Goal: Task Accomplishment & Management: Manage account settings

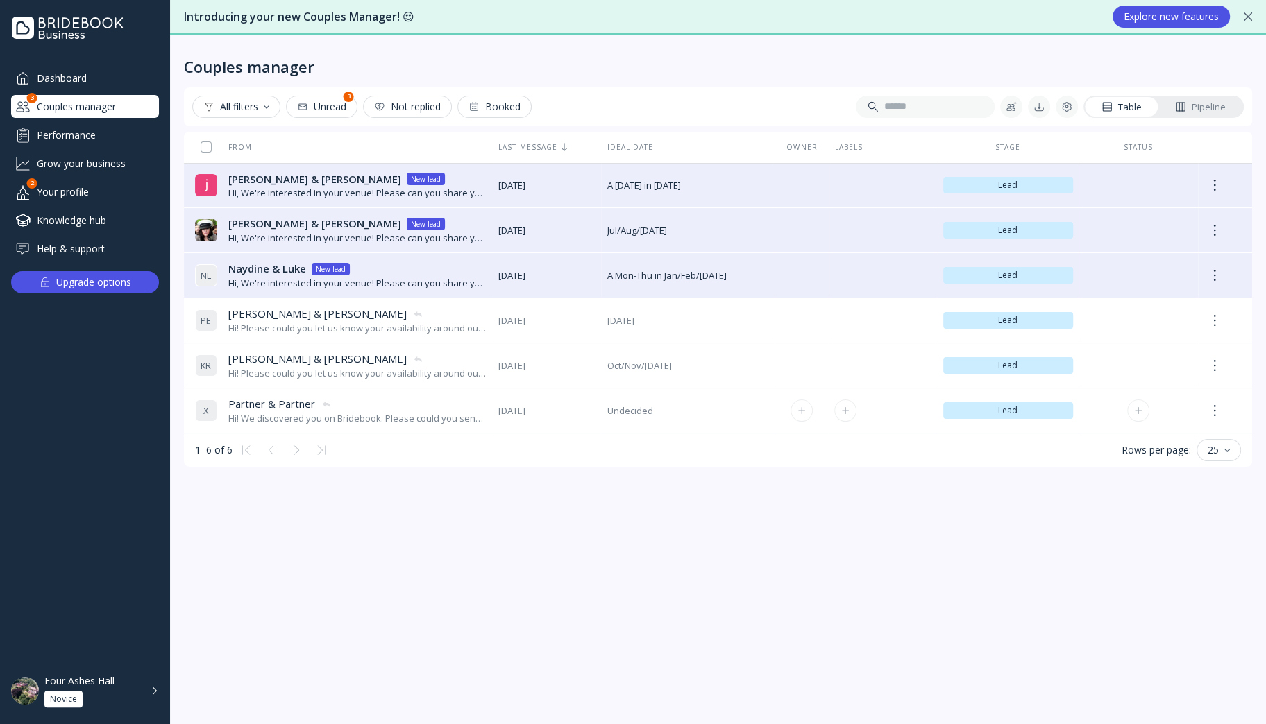
click at [566, 411] on span "[DATE]" at bounding box center [546, 411] width 97 height 13
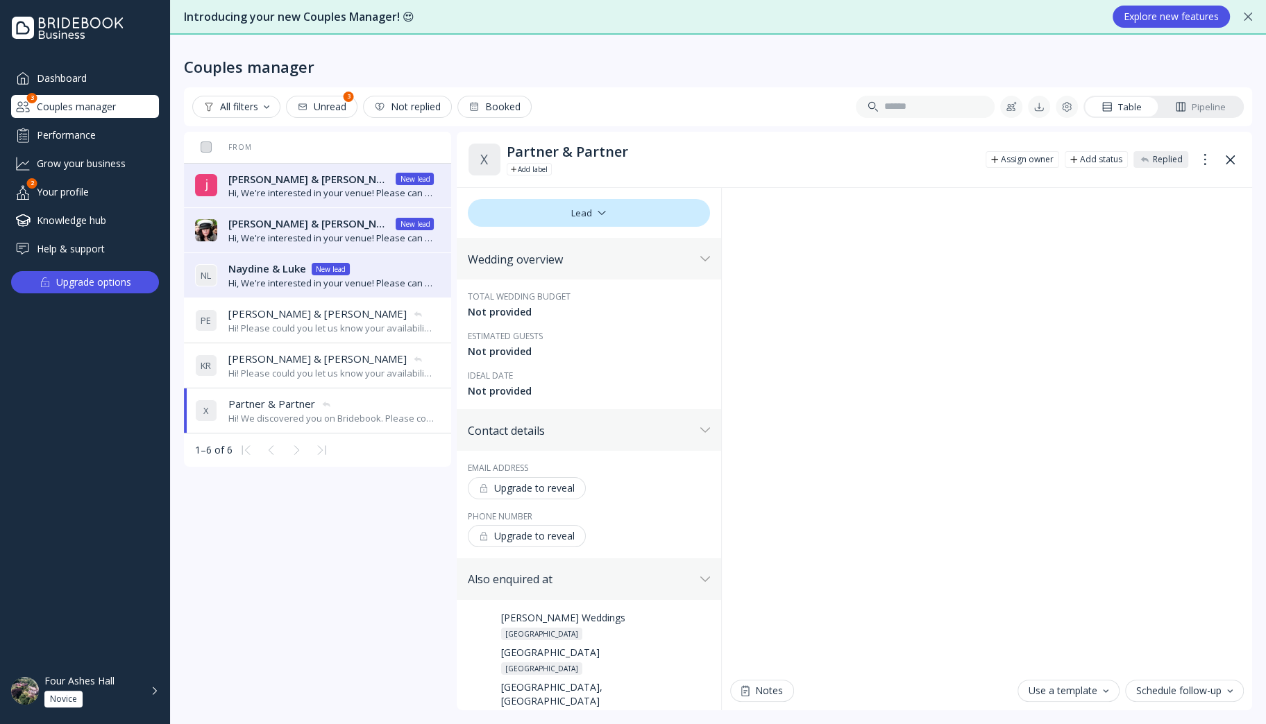
click at [323, 362] on div "Katie & Rob Katie & Rob" at bounding box center [331, 359] width 206 height 15
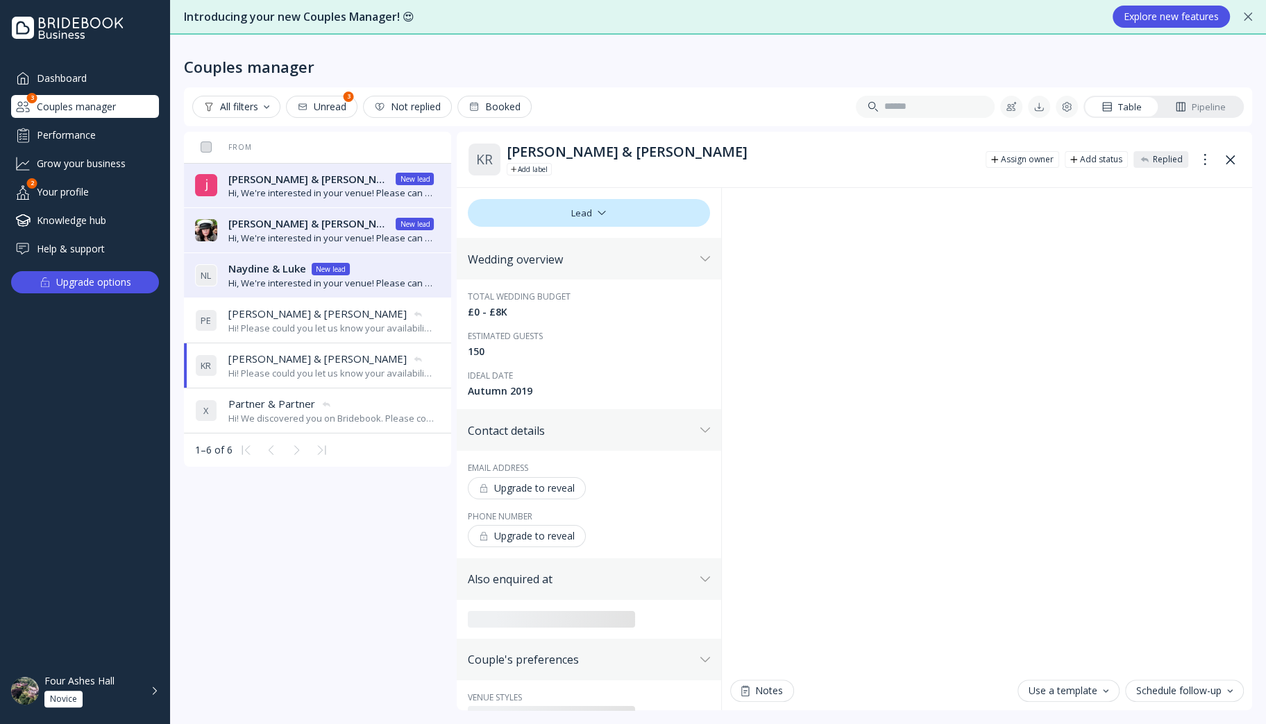
click at [329, 402] on icon at bounding box center [326, 404] width 11 height 11
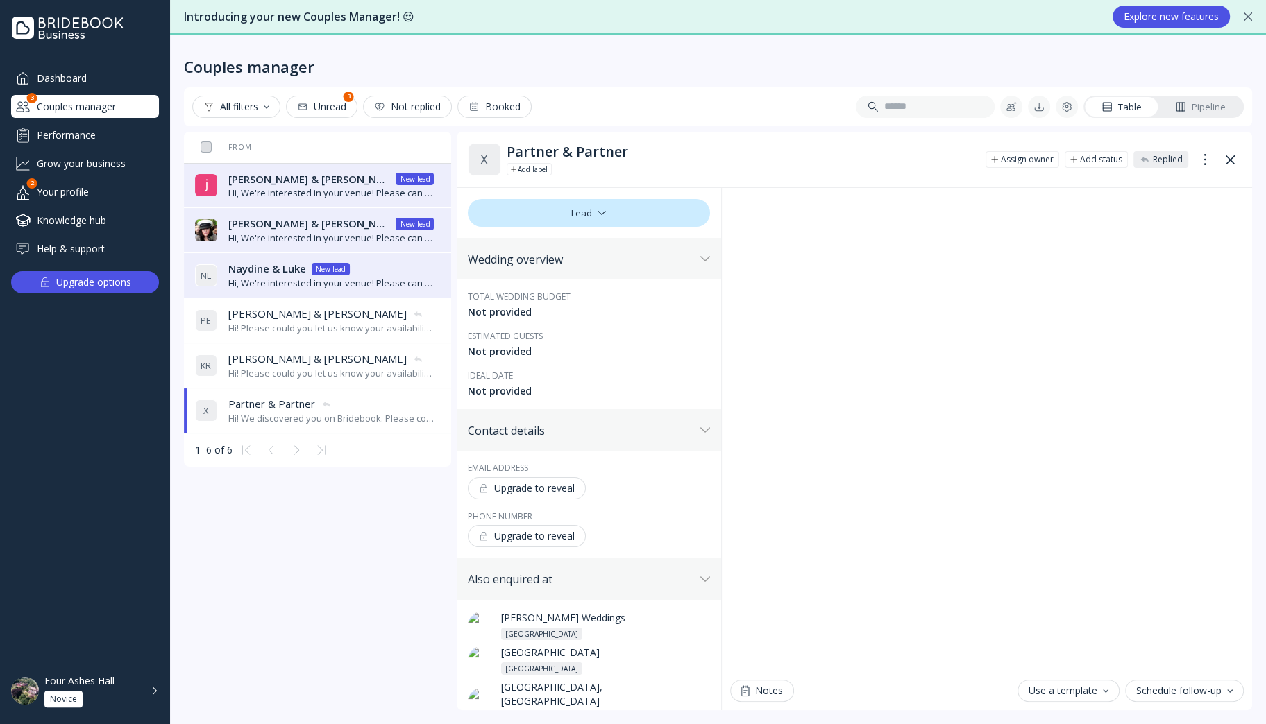
click at [1157, 688] on div "Schedule follow-up" at bounding box center [1184, 691] width 96 height 11
click at [1087, 659] on div "Manage follow-ups" at bounding box center [1099, 652] width 278 height 29
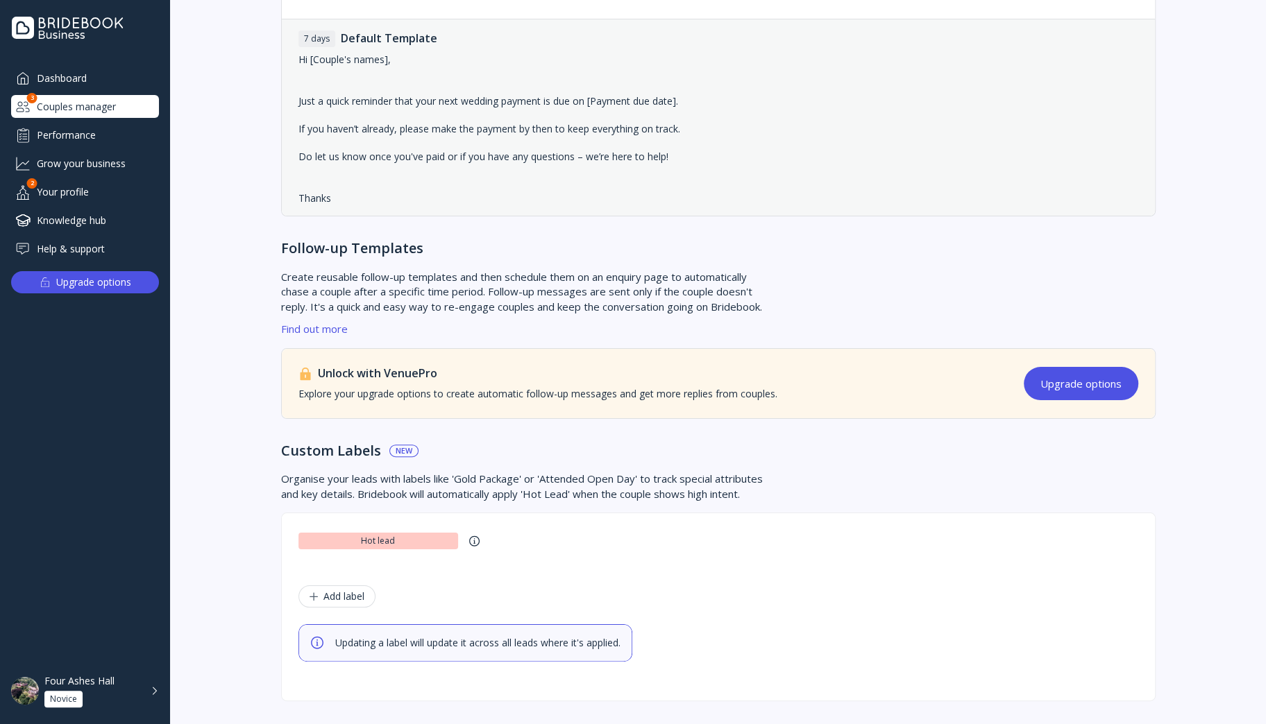
scroll to position [486, 0]
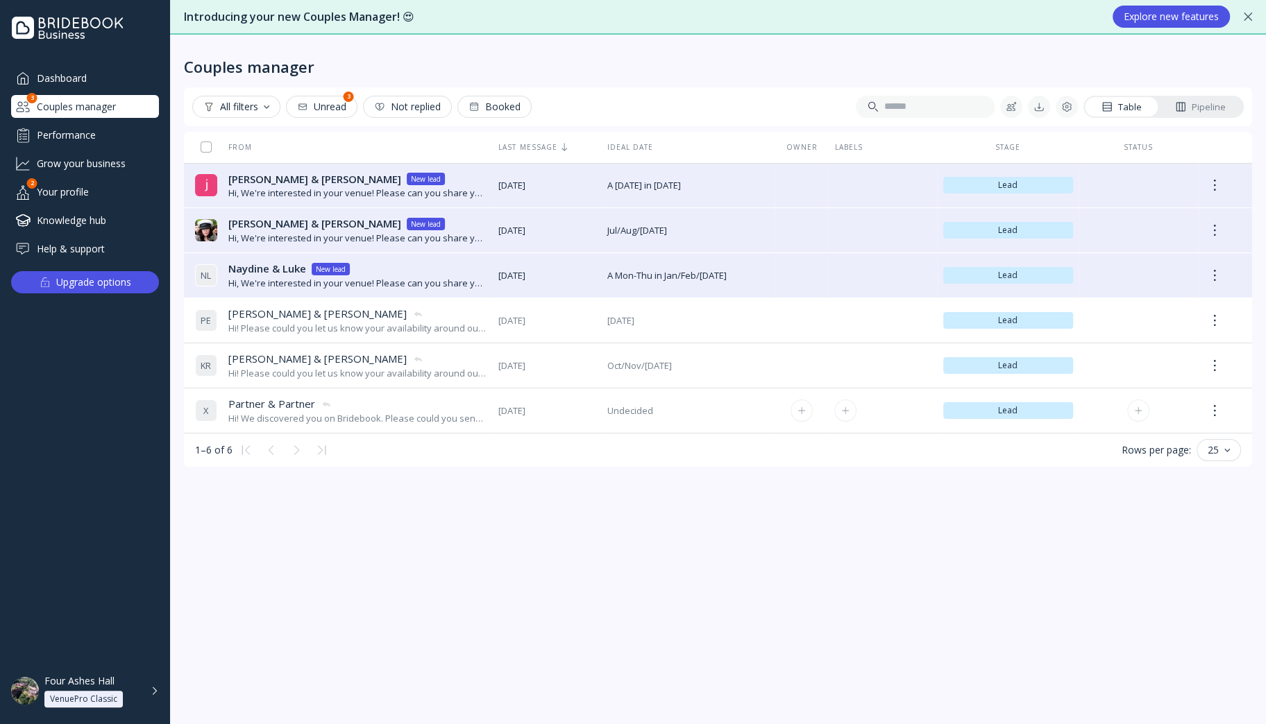
click at [458, 417] on div "Hi! We discovered you on Bridebook. Please could you send us your brochure and …" at bounding box center [357, 418] width 259 height 13
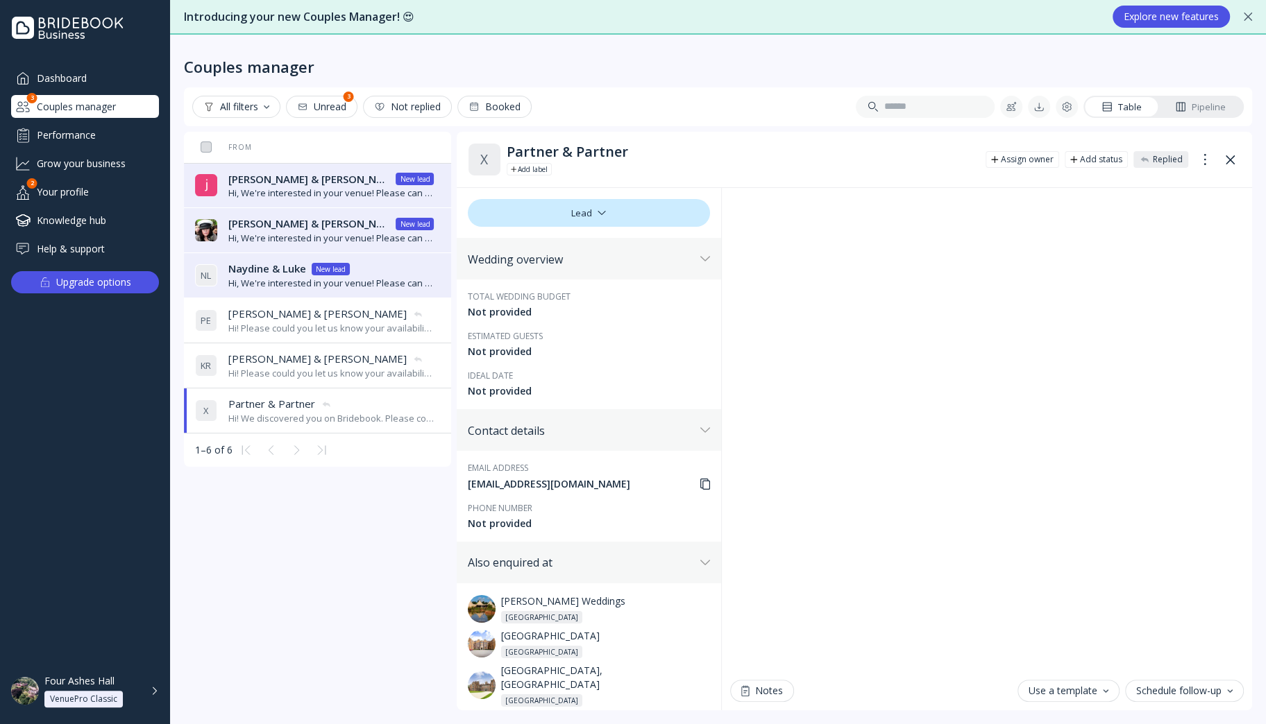
click at [1148, 698] on button "Schedule follow-up" at bounding box center [1184, 691] width 119 height 22
click at [1053, 618] on div "fol follo wup [DATE]" at bounding box center [1099, 596] width 261 height 49
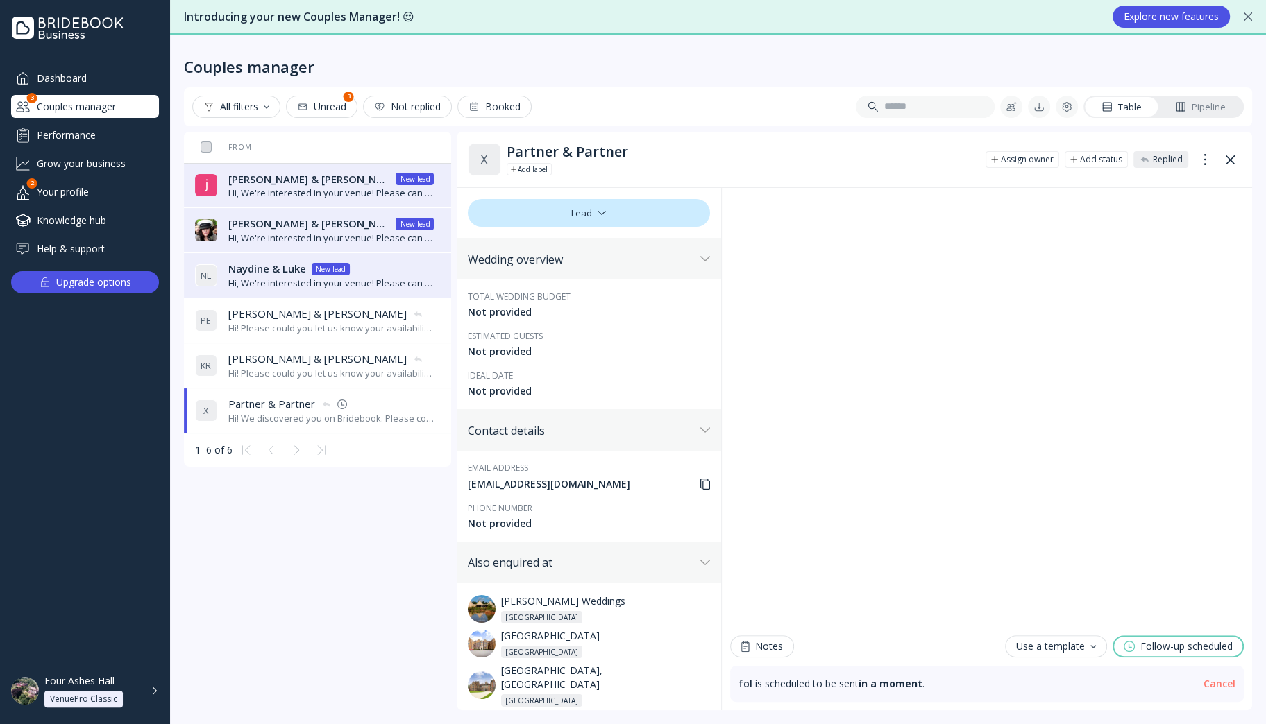
click at [334, 368] on div "Hi! Please could you let us know your availability around our ideal date and se…" at bounding box center [331, 373] width 206 height 13
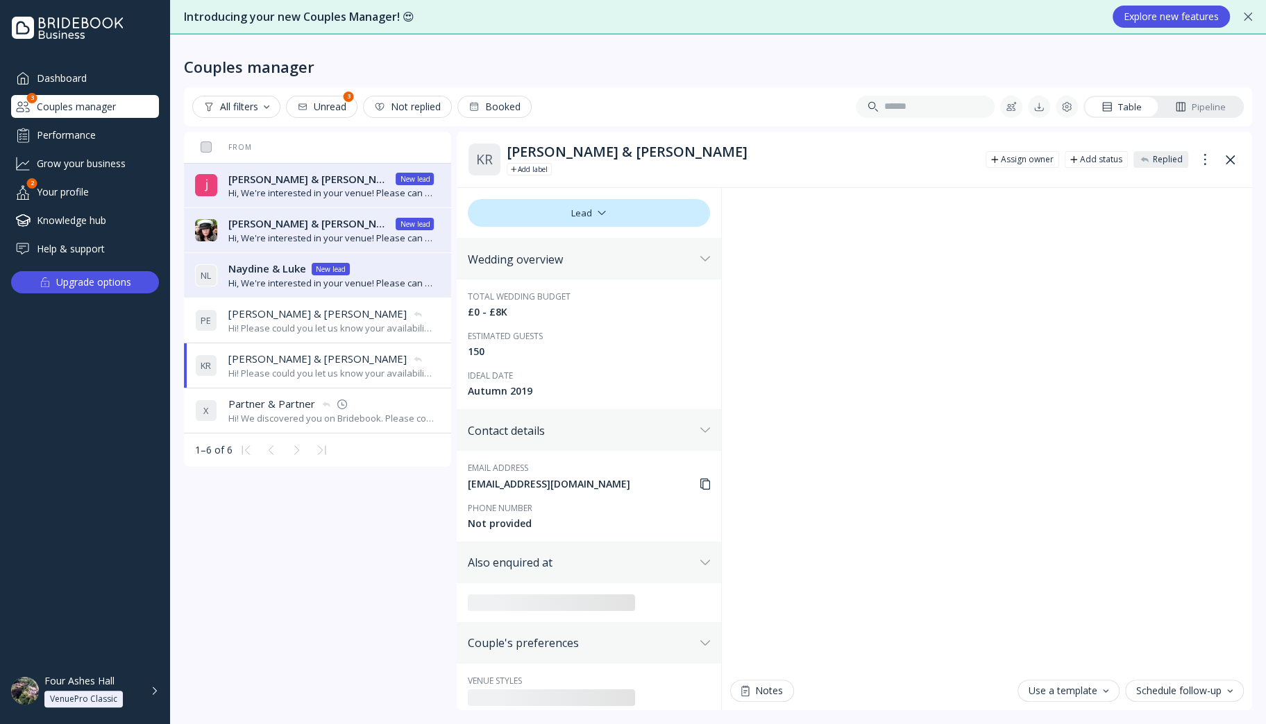
click at [294, 402] on span "Partner & Partner" at bounding box center [271, 404] width 87 height 15
